Goal: Task Accomplishment & Management: Manage account settings

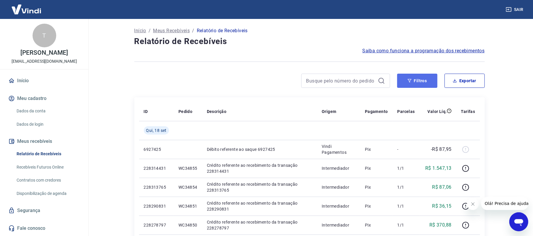
click at [428, 79] on button "Filtros" at bounding box center [417, 81] width 40 height 14
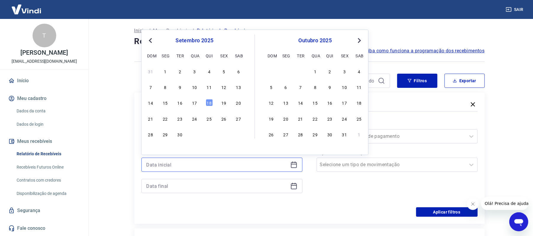
click at [276, 164] on input at bounding box center [216, 164] width 141 height 9
click at [151, 40] on span "Previous Month" at bounding box center [151, 40] width 0 height 7
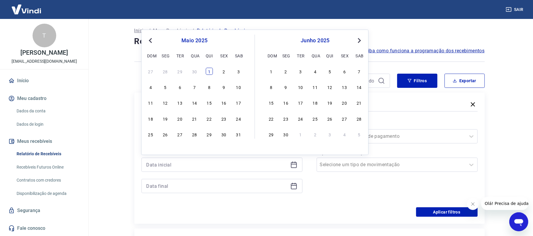
click at [212, 72] on div "1" at bounding box center [209, 71] width 7 height 7
type input "[DATE]"
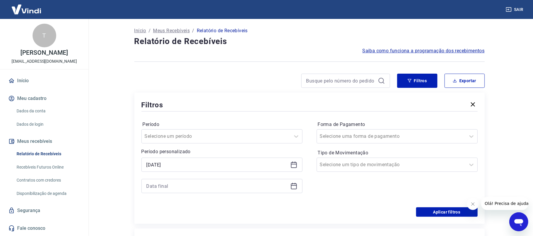
click at [294, 183] on icon at bounding box center [293, 186] width 7 height 7
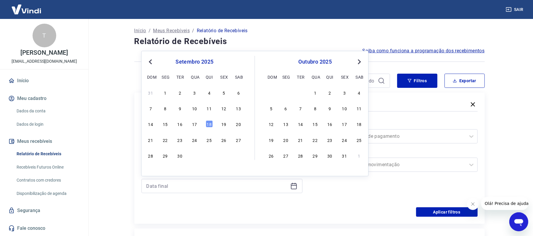
click at [147, 62] on button "Previous Month" at bounding box center [150, 61] width 7 height 7
click at [283, 107] on div "9" at bounding box center [285, 108] width 7 height 7
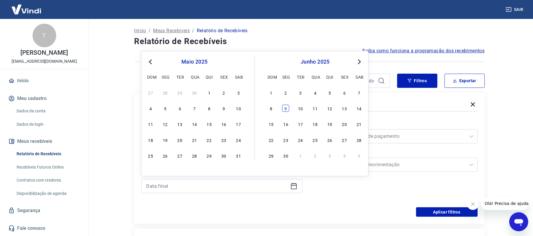
type input "[DATE]"
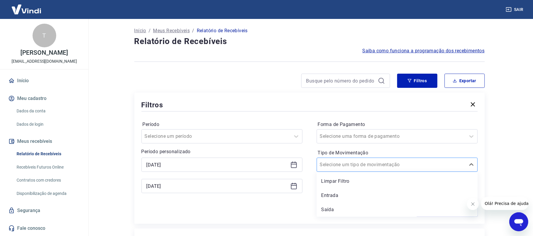
click at [379, 167] on div at bounding box center [391, 165] width 143 height 8
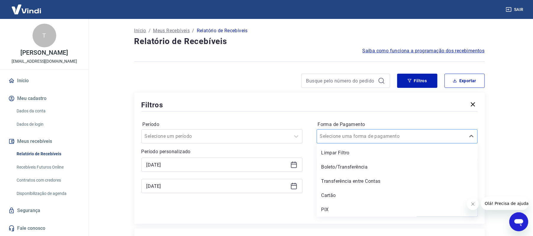
click at [374, 137] on div at bounding box center [391, 136] width 143 height 8
click at [357, 165] on div "Boleto/Transferência" at bounding box center [397, 167] width 161 height 12
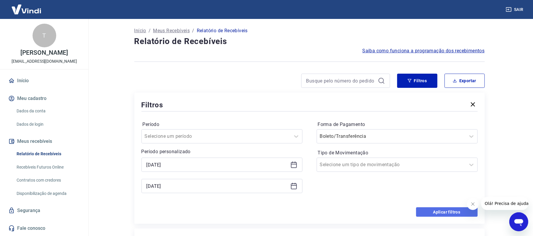
click at [433, 211] on button "Aplicar filtros" at bounding box center [447, 211] width 62 height 9
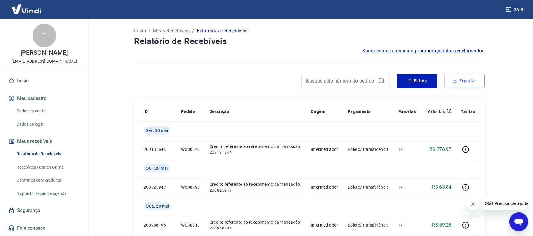
click at [461, 80] on button "Exportar" at bounding box center [464, 81] width 40 height 14
type input "[DATE]"
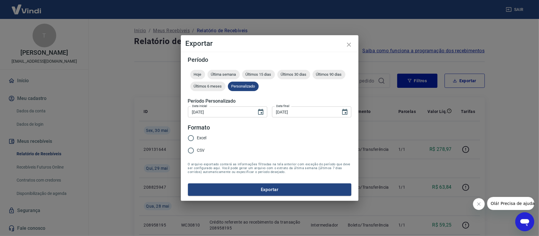
click at [197, 135] on span "Excel" at bounding box center [201, 138] width 9 height 6
click at [197, 135] on input "Excel" at bounding box center [191, 138] width 12 height 12
radio input "true"
click at [275, 191] on button "Exportar" at bounding box center [269, 189] width 163 height 12
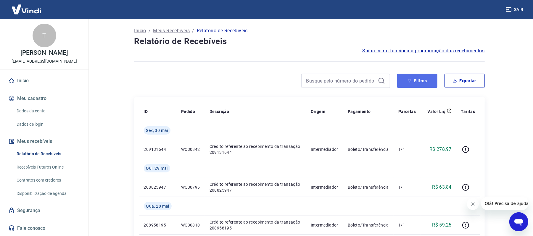
click at [401, 78] on button "Filtros" at bounding box center [417, 81] width 40 height 14
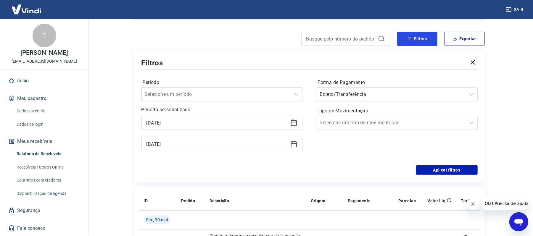
scroll to position [43, 0]
click at [294, 141] on icon at bounding box center [293, 143] width 7 height 7
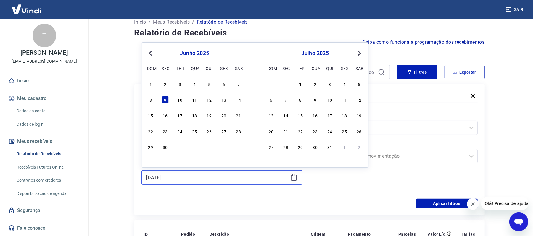
scroll to position [8, 0]
click at [167, 147] on div "30" at bounding box center [165, 147] width 7 height 7
type input "[DATE]"
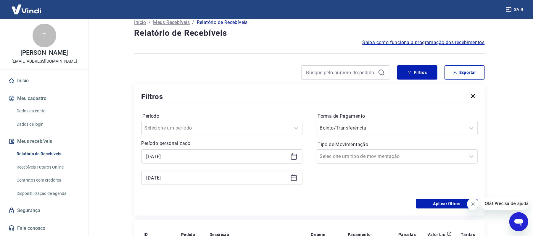
click at [292, 153] on div "[DATE]" at bounding box center [221, 156] width 161 height 14
click at [292, 153] on icon at bounding box center [293, 156] width 7 height 7
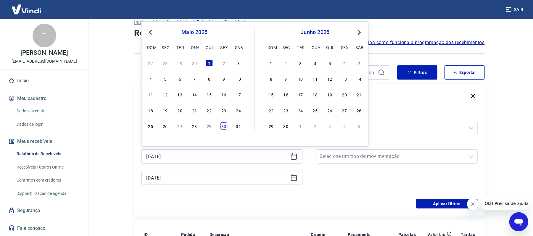
click at [225, 125] on div "30" at bounding box center [223, 125] width 7 height 7
type input "[DATE]"
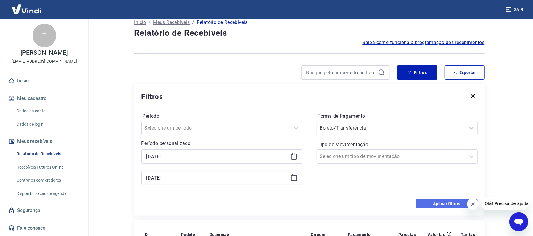
click at [424, 201] on button "Aplicar filtros" at bounding box center [447, 203] width 62 height 9
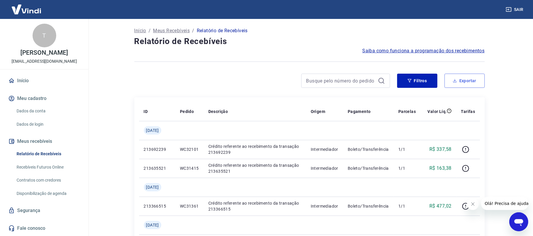
click at [462, 80] on button "Exportar" at bounding box center [464, 81] width 40 height 14
type input "[DATE]"
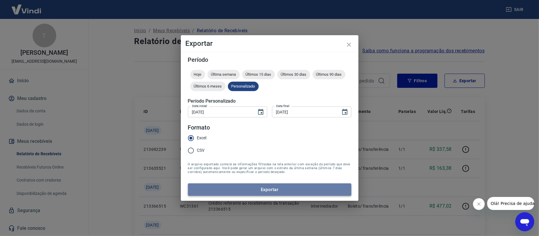
click at [275, 189] on button "Exportar" at bounding box center [269, 189] width 163 height 12
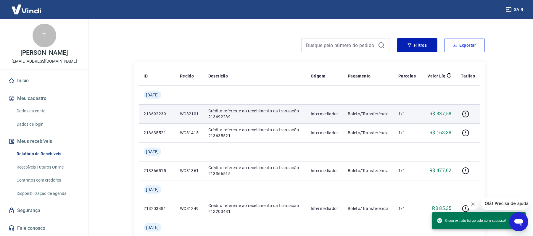
scroll to position [36, 0]
